Goal: Find specific page/section: Find specific page/section

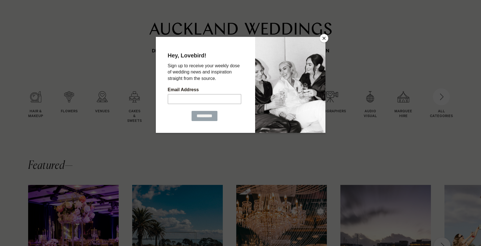
click at [324, 39] on button "Close" at bounding box center [324, 38] width 8 height 8
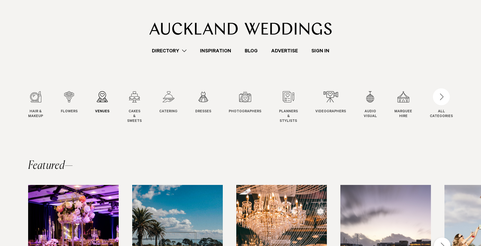
click at [104, 102] on div "3 / 12" at bounding box center [102, 96] width 14 height 11
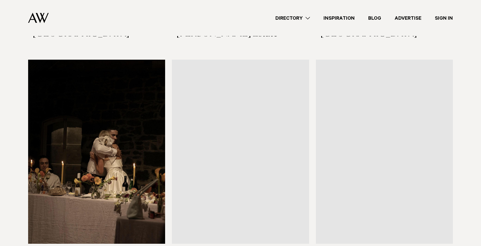
scroll to position [2982, 0]
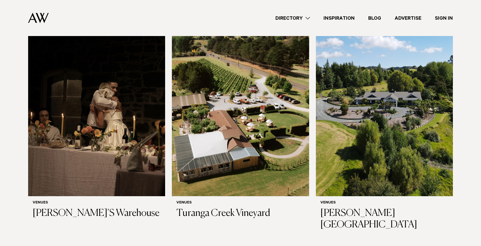
click at [309, 18] on link "Directory" at bounding box center [293, 18] width 48 height 8
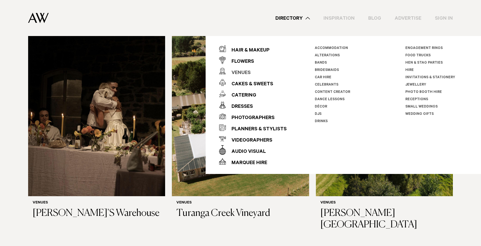
click at [243, 70] on div "Venues" at bounding box center [238, 73] width 25 height 11
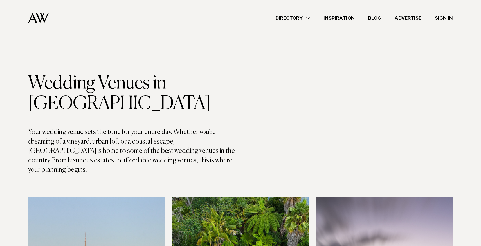
click at [306, 17] on link "Directory" at bounding box center [293, 18] width 48 height 8
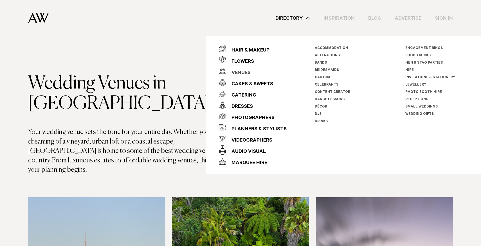
click at [240, 70] on div "Venues" at bounding box center [238, 73] width 25 height 11
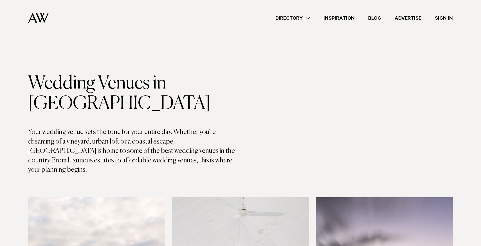
click at [62, 82] on h1 "Wedding Venues in [GEOGRAPHIC_DATA]" at bounding box center [134, 93] width 213 height 41
